Goal: Navigation & Orientation: Find specific page/section

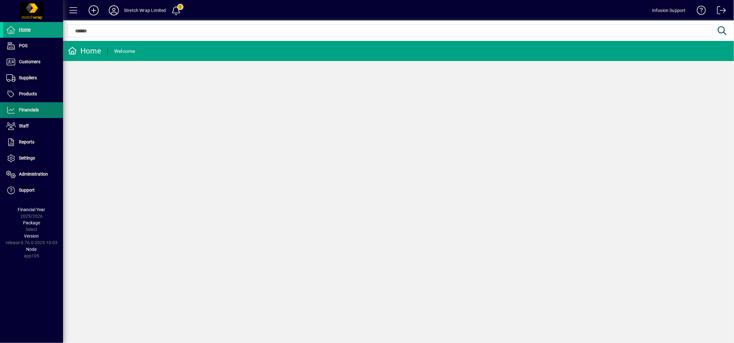
click at [30, 112] on span "Financials" at bounding box center [29, 109] width 20 height 5
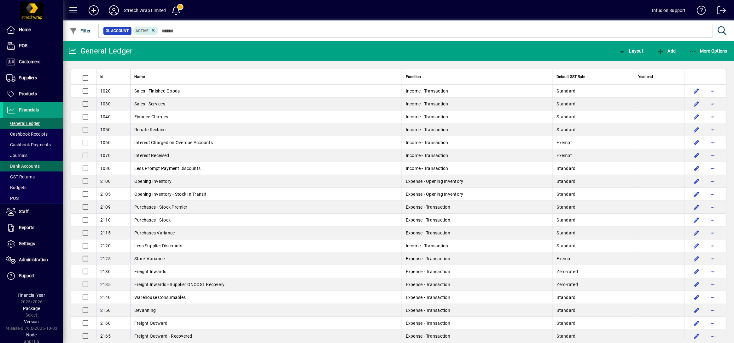
click at [27, 164] on span "Bank Accounts" at bounding box center [22, 166] width 33 height 5
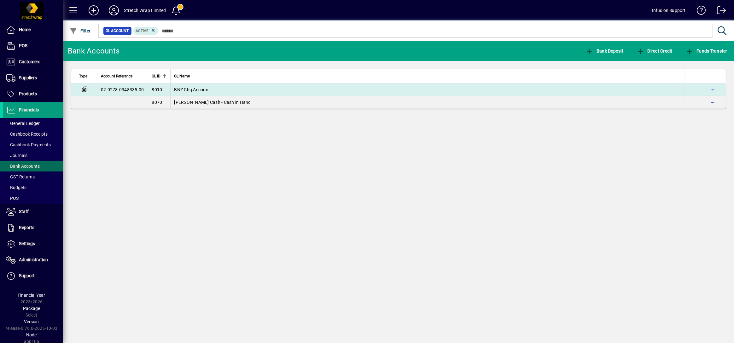
click at [199, 92] on span "BNZ Chq Account" at bounding box center [192, 89] width 36 height 5
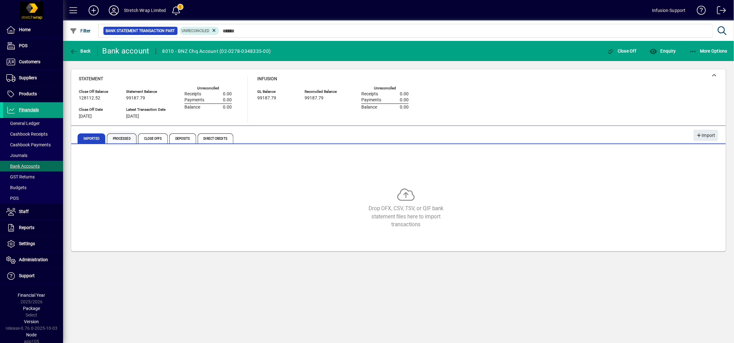
click at [121, 137] on span "Processed" at bounding box center [122, 139] width 30 height 10
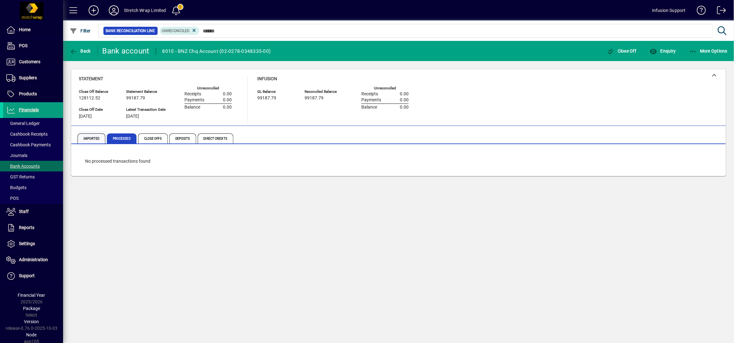
click at [88, 138] on span "Imported" at bounding box center [92, 139] width 28 height 10
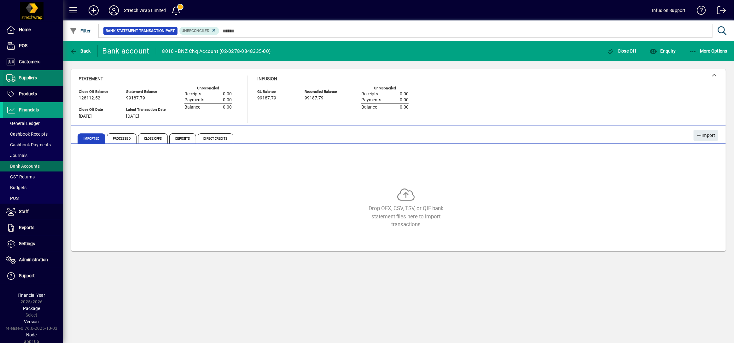
click at [25, 74] on span "Suppliers" at bounding box center [20, 78] width 34 height 8
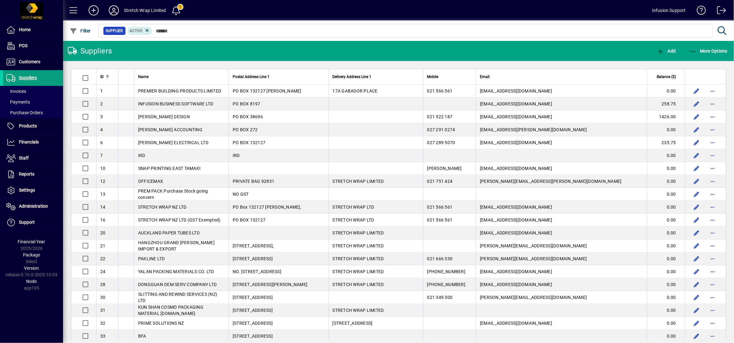
click at [116, 13] on icon at bounding box center [113, 10] width 13 height 10
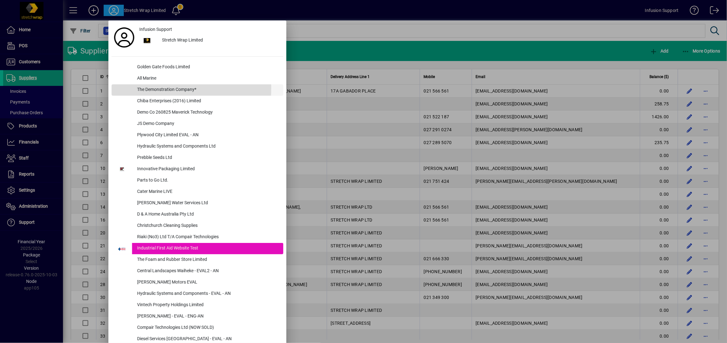
click at [151, 88] on div "The Demonstration Company*" at bounding box center [207, 89] width 151 height 11
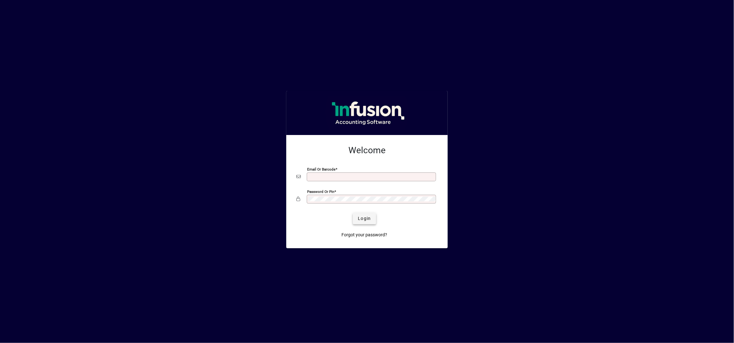
type input "**********"
click at [370, 219] on span "Login" at bounding box center [364, 219] width 13 height 7
